Goal: Task Accomplishment & Management: Complete application form

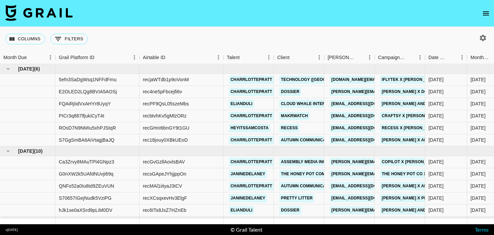
click at [476, 39] on div at bounding box center [482, 37] width 14 height 11
click at [478, 39] on button "button" at bounding box center [482, 37] width 11 height 11
select select "[DATE]"
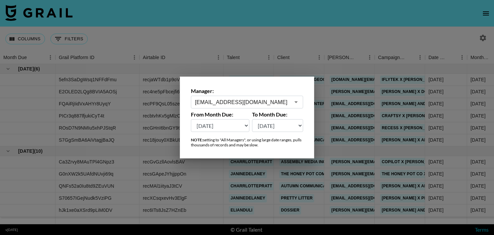
click at [473, 38] on div at bounding box center [247, 117] width 494 height 235
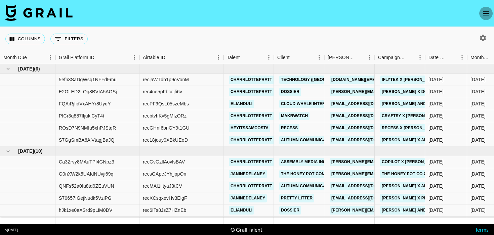
click at [488, 15] on icon "open drawer" at bounding box center [486, 13] width 8 height 8
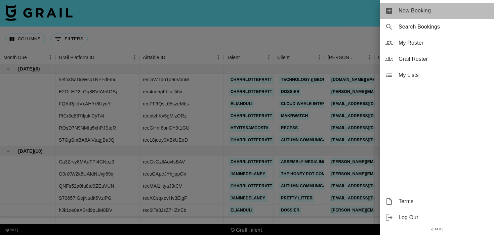
click at [410, 6] on div "New Booking" at bounding box center [437, 11] width 114 height 16
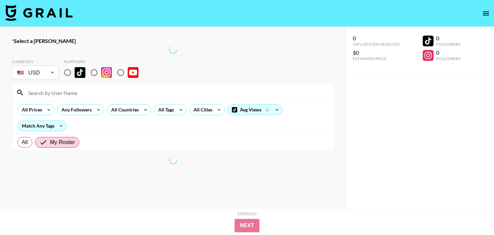
click at [65, 93] on input at bounding box center [177, 92] width 306 height 11
click at [121, 74] on input "radio" at bounding box center [121, 73] width 14 height 14
radio input "true"
click at [81, 44] on label "Select a [PERSON_NAME]" at bounding box center [173, 41] width 323 height 7
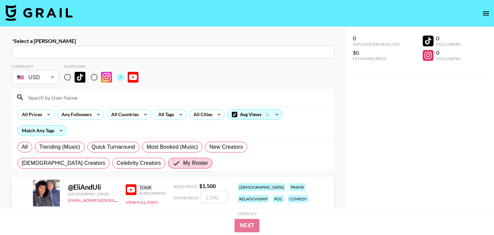
click at [80, 48] on div "​" at bounding box center [173, 52] width 323 height 13
paste input "[EMAIL_ADDRESS][DOMAIN_NAME]: Azzura Halara -- Halara -- nEiBfZBEhbVxrBqOap6LLO…"
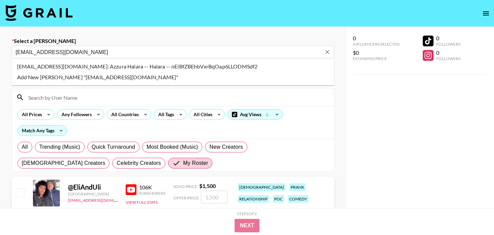
click at [79, 66] on li "[EMAIL_ADDRESS][DOMAIN_NAME]: Azzura Halara -- Halara -- nEiBfZBEhbVxrBqOap6LLO…" at bounding box center [173, 66] width 323 height 11
type input "[EMAIL_ADDRESS][DOMAIN_NAME]: Azzura Halara -- Halara -- nEiBfZBEhbVxrBqOap6LLO…"
click at [79, 69] on div "Platform" at bounding box center [104, 66] width 80 height 5
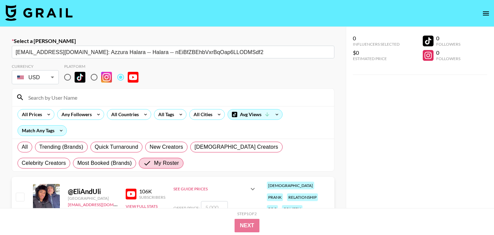
click at [92, 101] on input at bounding box center [177, 97] width 306 height 11
type input "[PERSON_NAME]"
click at [23, 195] on input "checkbox" at bounding box center [20, 197] width 8 height 8
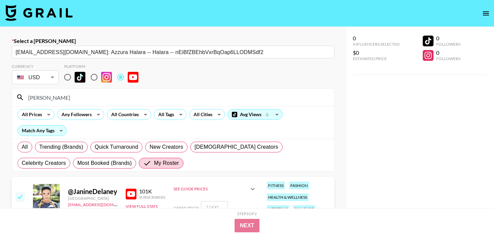
checkbox input "true"
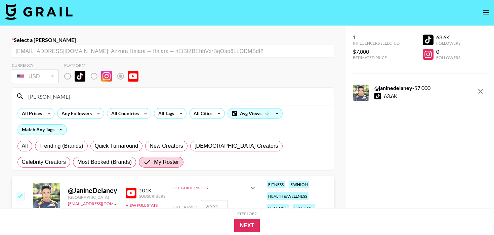
scroll to position [34, 0]
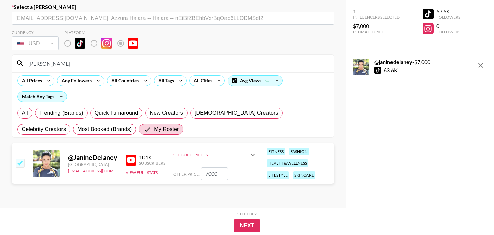
drag, startPoint x: 220, startPoint y: 174, endPoint x: 198, endPoint y: 174, distance: 22.9
click at [198, 174] on div "Offer Price: 7000" at bounding box center [214, 173] width 83 height 13
type input "2500"
click at [248, 225] on button "Next" at bounding box center [247, 225] width 26 height 13
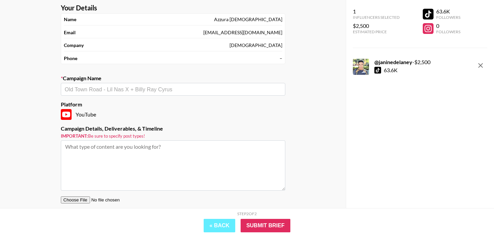
click at [151, 96] on section "Your Details Name [PERSON_NAME] Email [EMAIL_ADDRESS][DOMAIN_NAME] Company Hala…" at bounding box center [172, 116] width 235 height 236
click at [151, 154] on textarea at bounding box center [173, 166] width 225 height 50
paste textarea "2500 for 1 integration 2min"
type textarea "2500 for 1 integration 2min"
click at [138, 91] on input "text" at bounding box center [173, 90] width 216 height 8
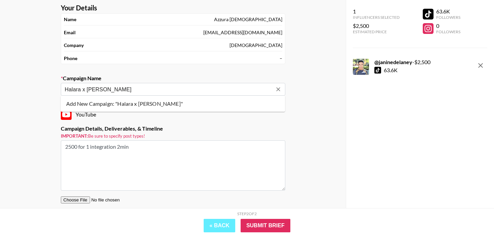
click at [160, 104] on li "Add New Campaign: "Halara x [PERSON_NAME]"" at bounding box center [173, 103] width 225 height 11
type input "Halara x [PERSON_NAME]"
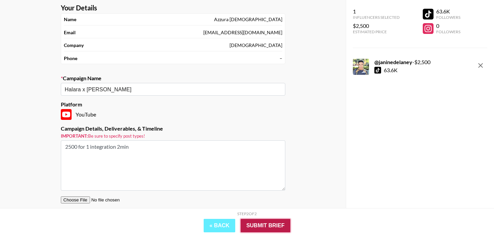
click at [276, 226] on input "Submit Brief" at bounding box center [266, 225] width 50 height 13
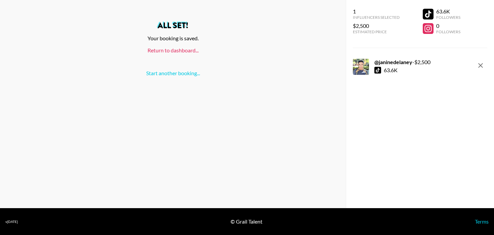
click at [181, 50] on link "Return to dashboard..." at bounding box center [173, 50] width 51 height 6
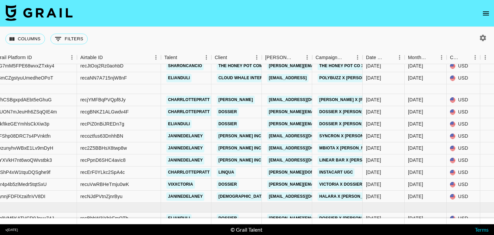
scroll to position [278, 63]
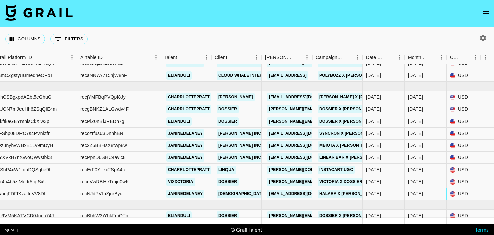
click at [419, 189] on div "[DATE]" at bounding box center [426, 194] width 42 height 12
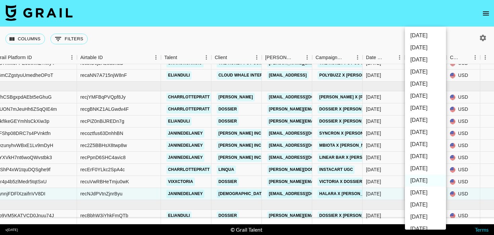
click at [432, 170] on li "[DATE]" at bounding box center [425, 169] width 41 height 12
type input "[DATE]"
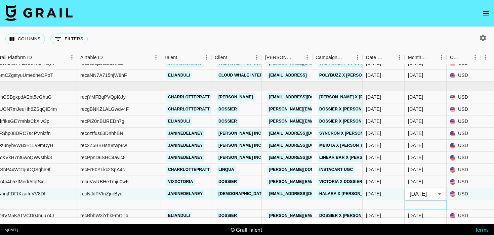
click at [437, 209] on div at bounding box center [426, 205] width 42 height 10
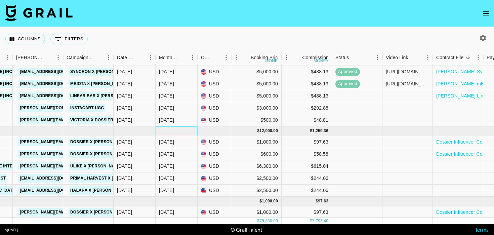
scroll to position [340, 312]
